Goal: Information Seeking & Learning: Check status

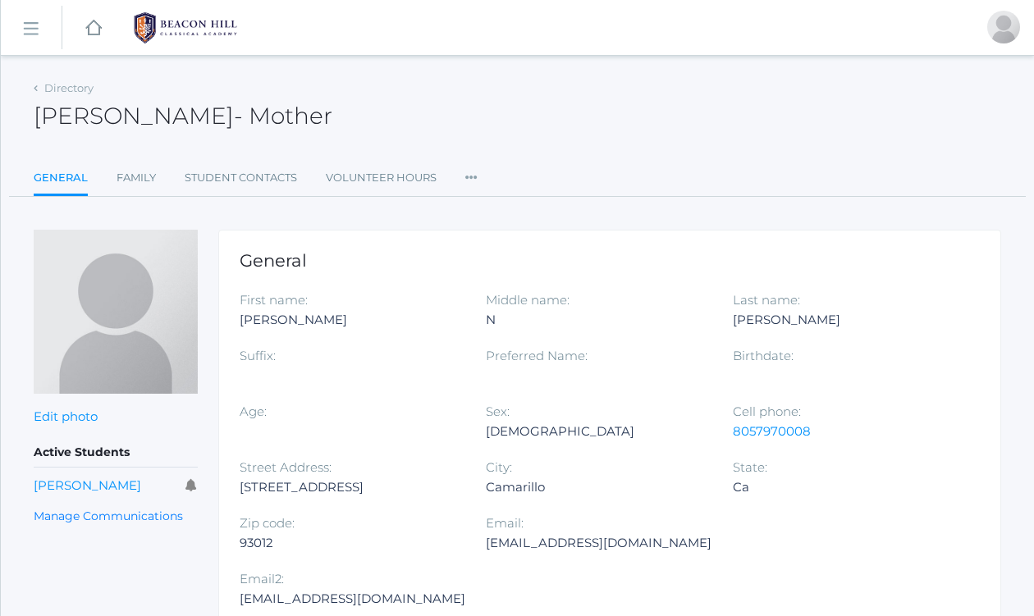
click at [29, 32] on rect at bounding box center [30, 29] width 26 height 26
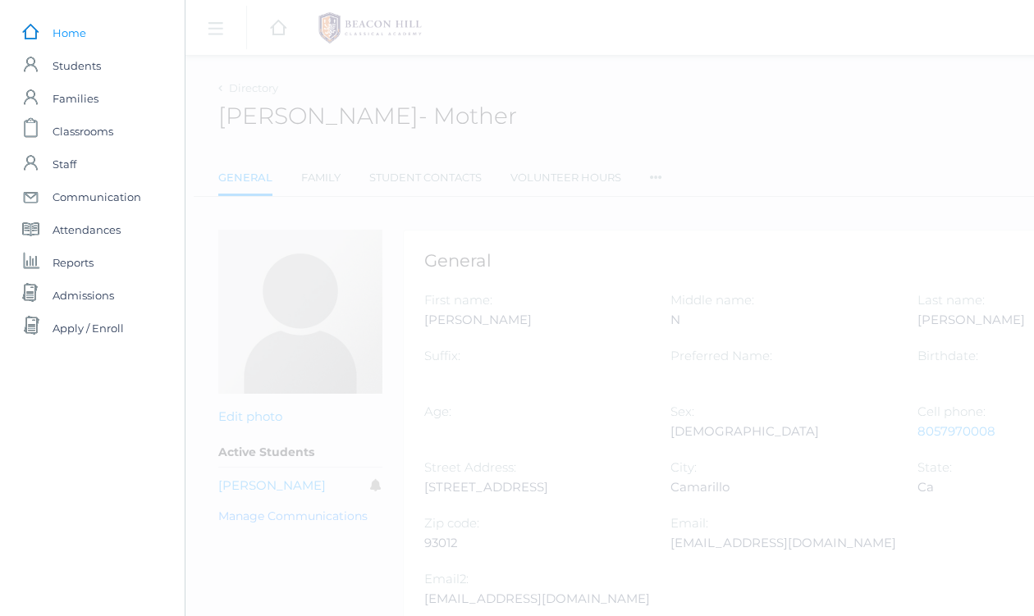
click at [64, 30] on span "Home" at bounding box center [70, 32] width 34 height 33
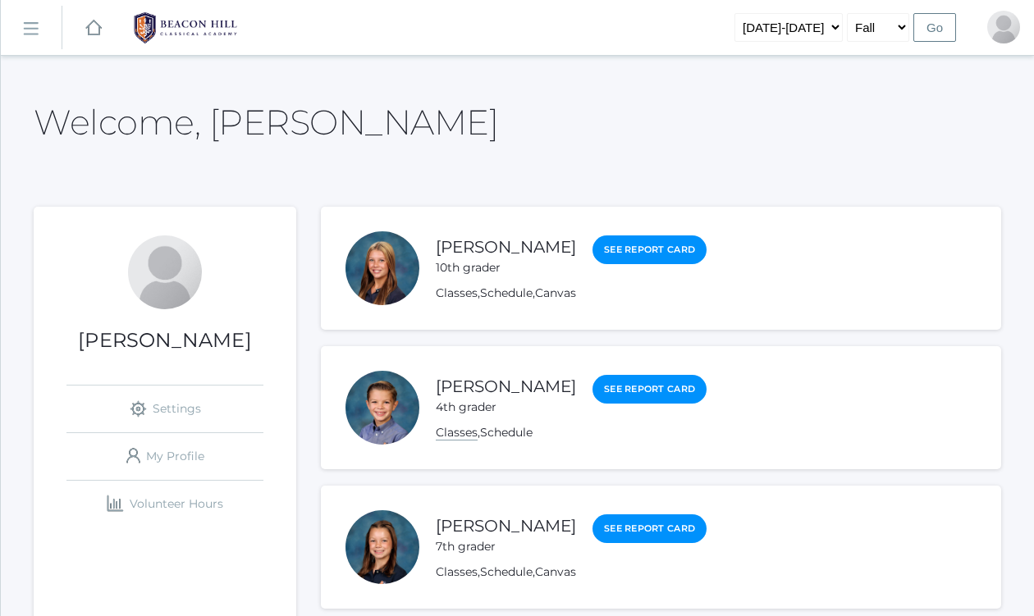
click at [466, 432] on link "Classes" at bounding box center [457, 433] width 42 height 16
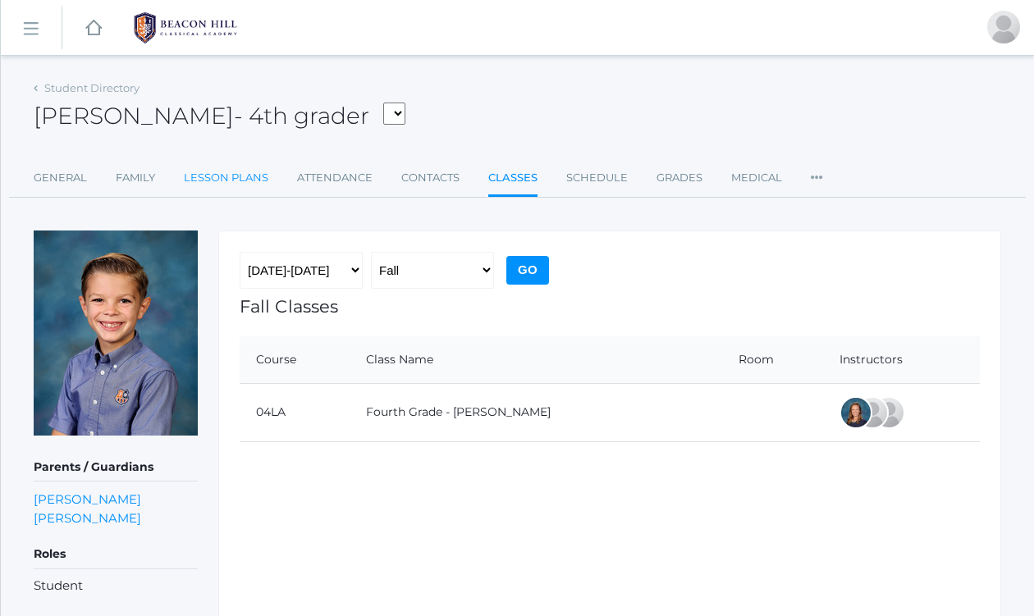
click at [241, 172] on link "Lesson Plans" at bounding box center [226, 178] width 85 height 33
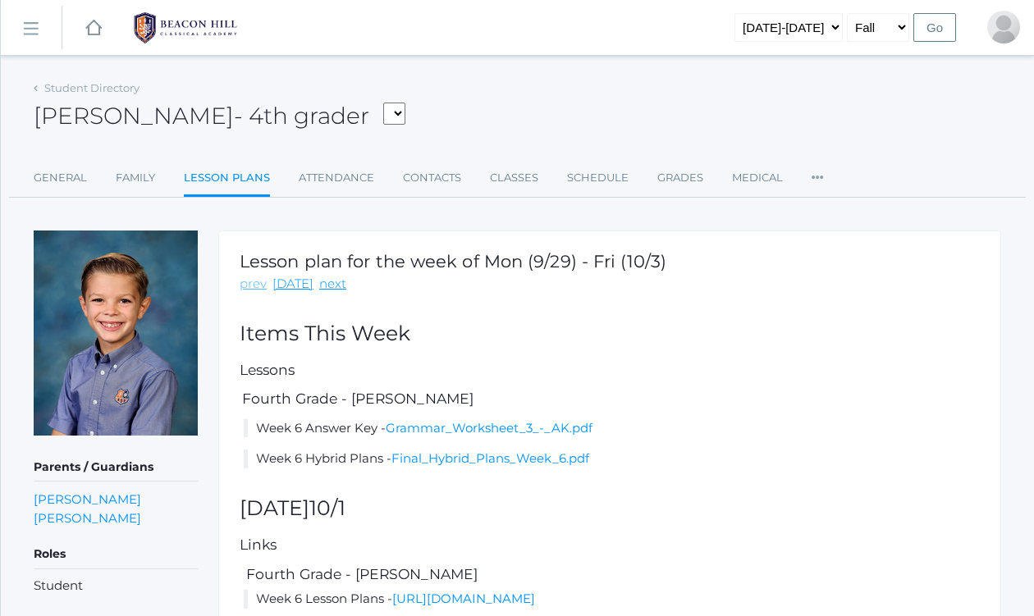
click at [253, 283] on link "prev" at bounding box center [253, 284] width 27 height 19
click at [289, 285] on link "[DATE]" at bounding box center [292, 284] width 41 height 19
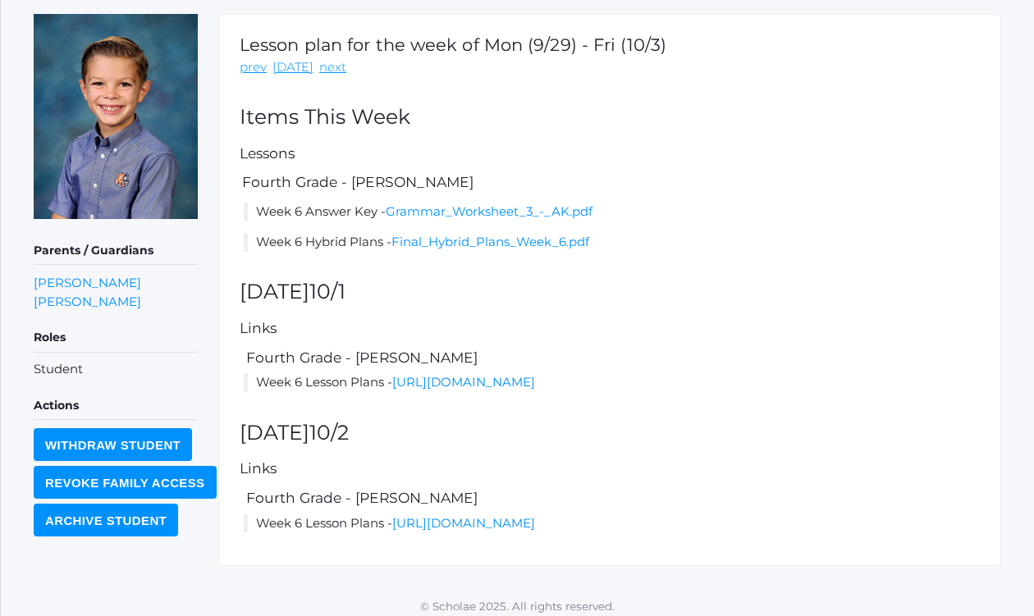
scroll to position [263, 0]
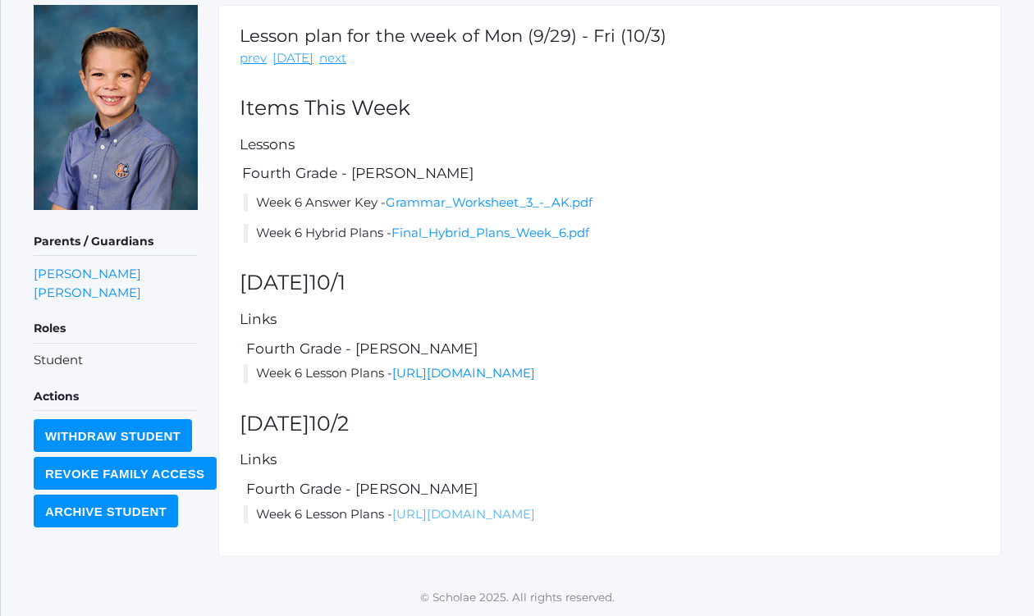
click at [484, 506] on link "[URL][DOMAIN_NAME]" at bounding box center [463, 514] width 143 height 16
